Goal: Book appointment/travel/reservation

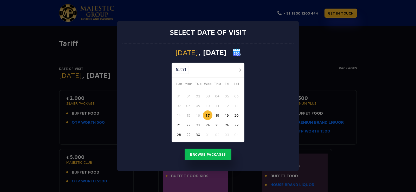
click at [220, 117] on button "18" at bounding box center [218, 116] width 10 height 10
click at [212, 153] on button "Browse Packages" at bounding box center [208, 155] width 47 height 12
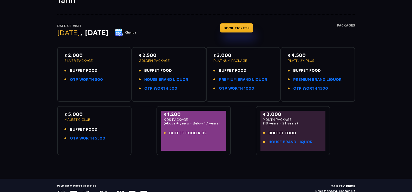
scroll to position [52, 0]
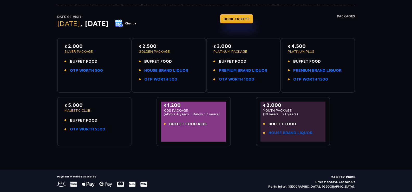
click at [288, 132] on link "HOUSE BRAND LIQUOR" at bounding box center [291, 133] width 44 height 6
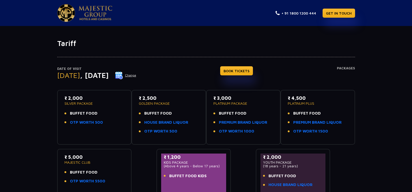
click at [104, 114] on li "BUFFET FOOD" at bounding box center [95, 114] width 60 height 6
click at [184, 116] on li "BUFFET FOOD" at bounding box center [169, 114] width 60 height 6
click at [156, 132] on link "OTP WORTH 500" at bounding box center [160, 132] width 33 height 6
click at [148, 101] on p "₹ 2,500" at bounding box center [169, 98] width 60 height 7
click at [236, 72] on link "BOOK TICKETS" at bounding box center [236, 70] width 33 height 9
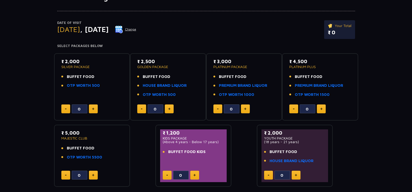
scroll to position [52, 0]
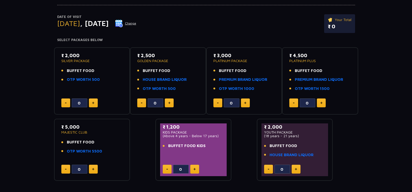
click at [170, 104] on img at bounding box center [169, 103] width 2 height 3
type input "3"
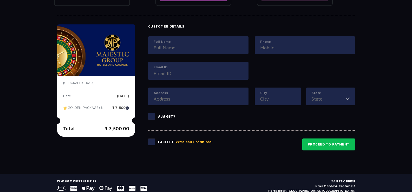
scroll to position [248, 0]
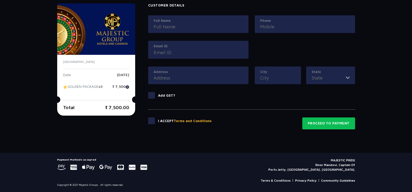
click at [148, 122] on span at bounding box center [151, 121] width 7 height 7
click at [0, 0] on input "checkbox" at bounding box center [0, 0] width 0 height 0
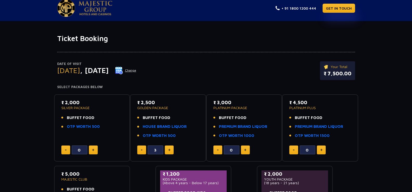
scroll to position [0, 0]
